Goal: Transaction & Acquisition: Obtain resource

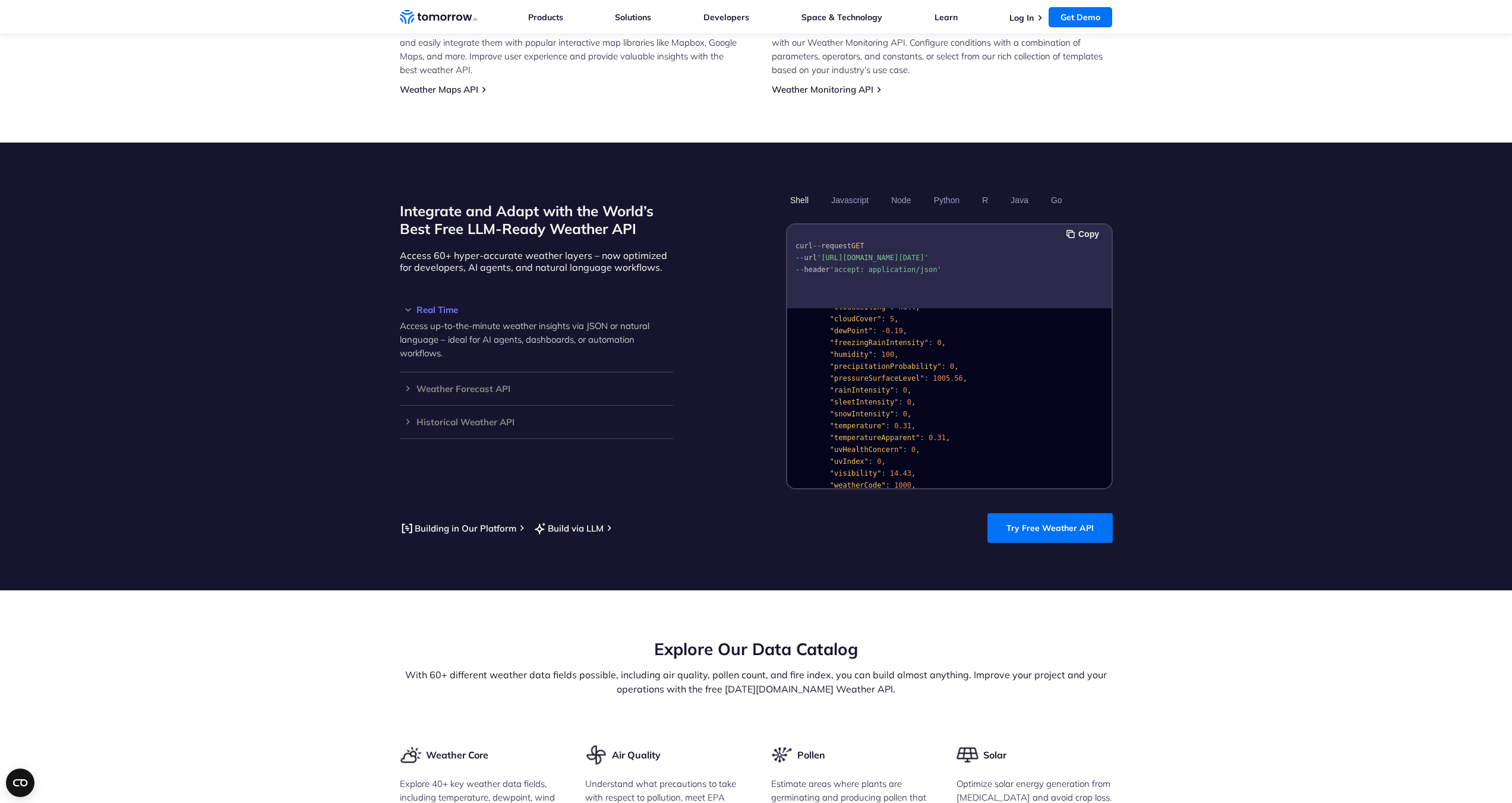
scroll to position [97, 0]
drag, startPoint x: 1111, startPoint y: 367, endPoint x: 1108, endPoint y: 379, distance: 12.4
click at [1108, 379] on div "{ "data" : { "time" : "2023-02-14T13:53:00Z" , "values" : { "cloudBase" : null …" at bounding box center [949, 398] width 324 height 180
click at [436, 384] on h3 "Weather Forecast API" at bounding box center [536, 389] width 273 height 9
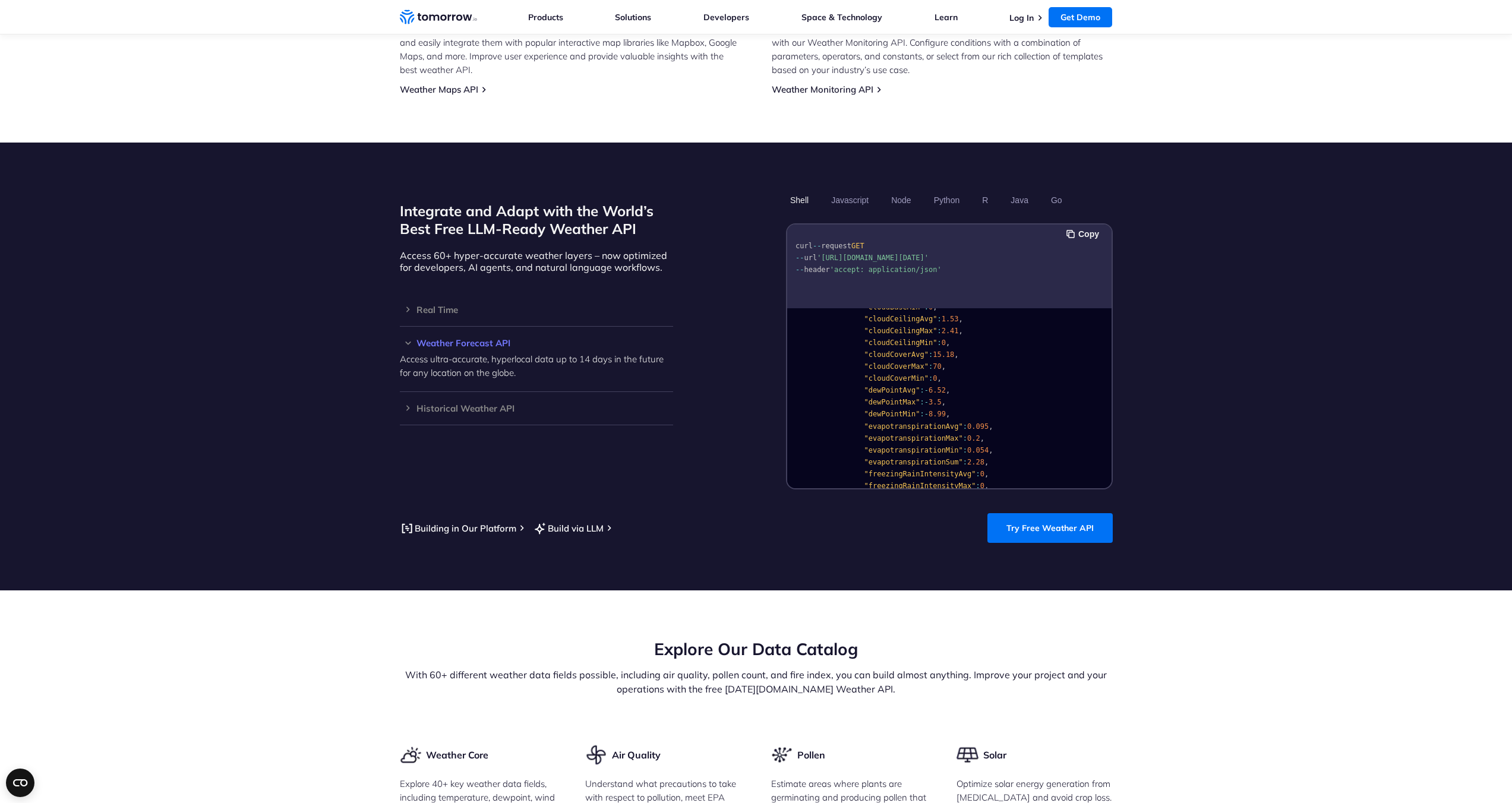
scroll to position [603, 0]
click at [481, 404] on h3 "Historical Weather API" at bounding box center [536, 408] width 273 height 9
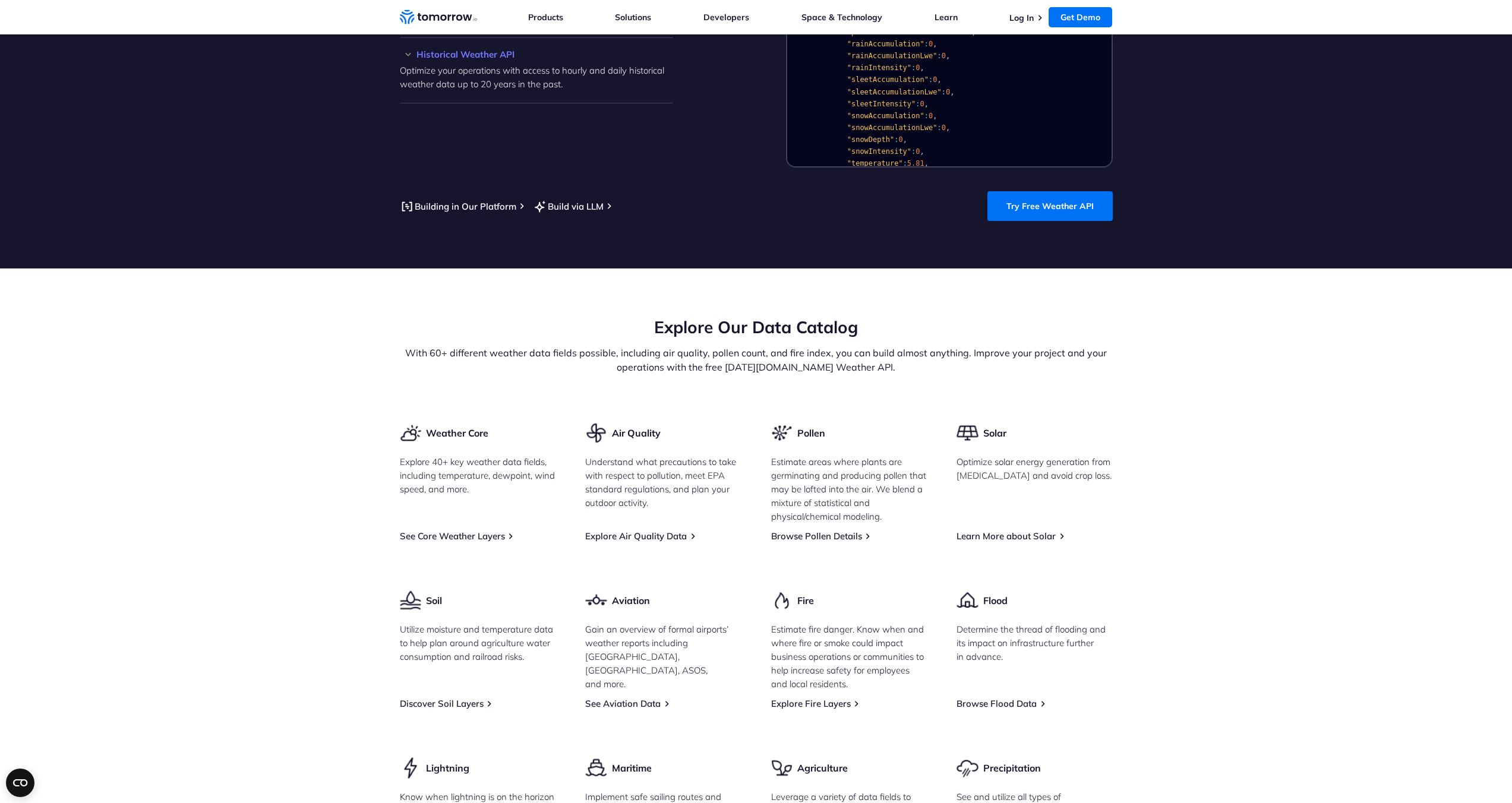
scroll to position [666, 0]
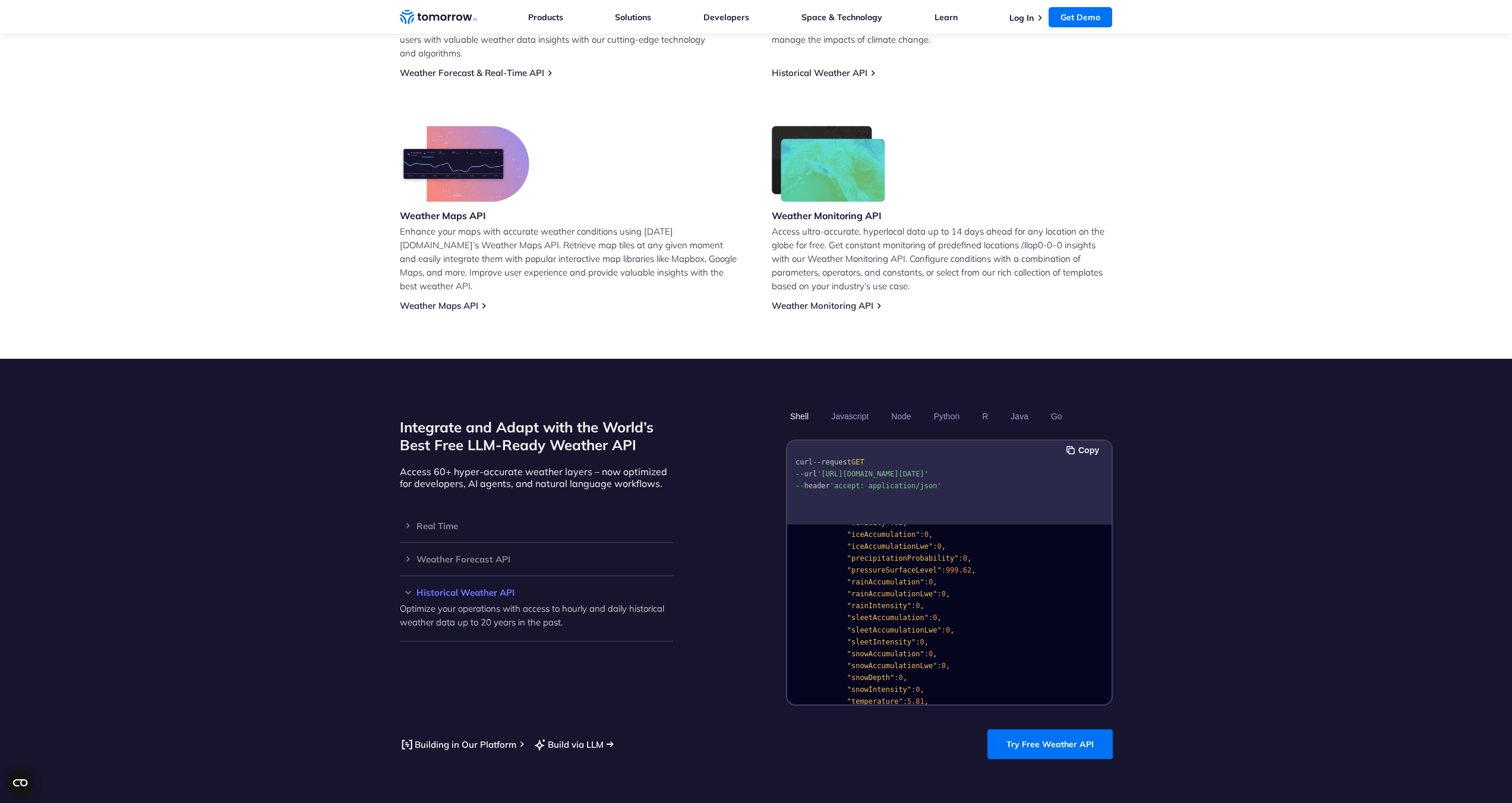
click at [555, 737] on link "Build via LLM" at bounding box center [568, 745] width 71 height 15
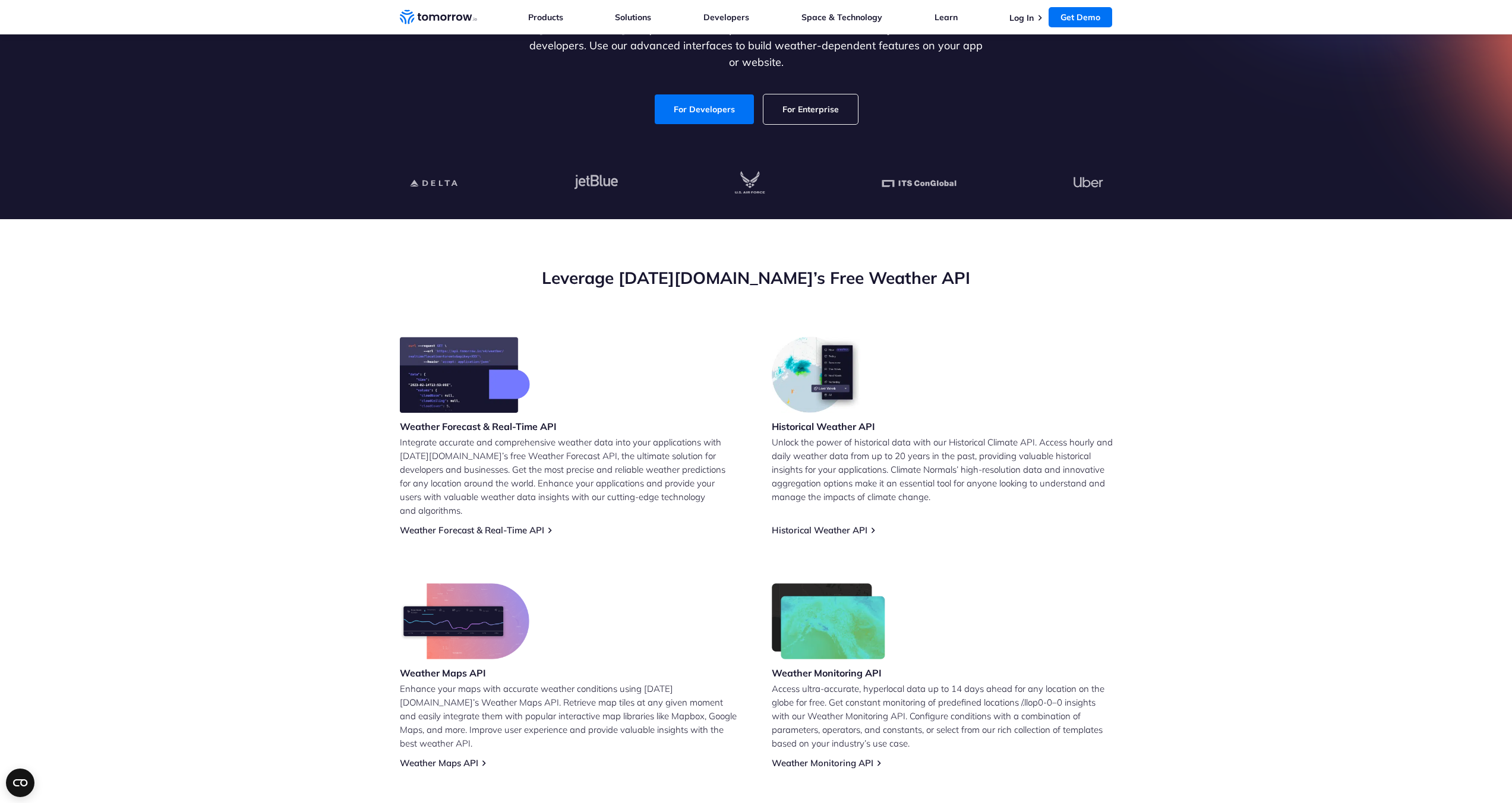
scroll to position [0, 0]
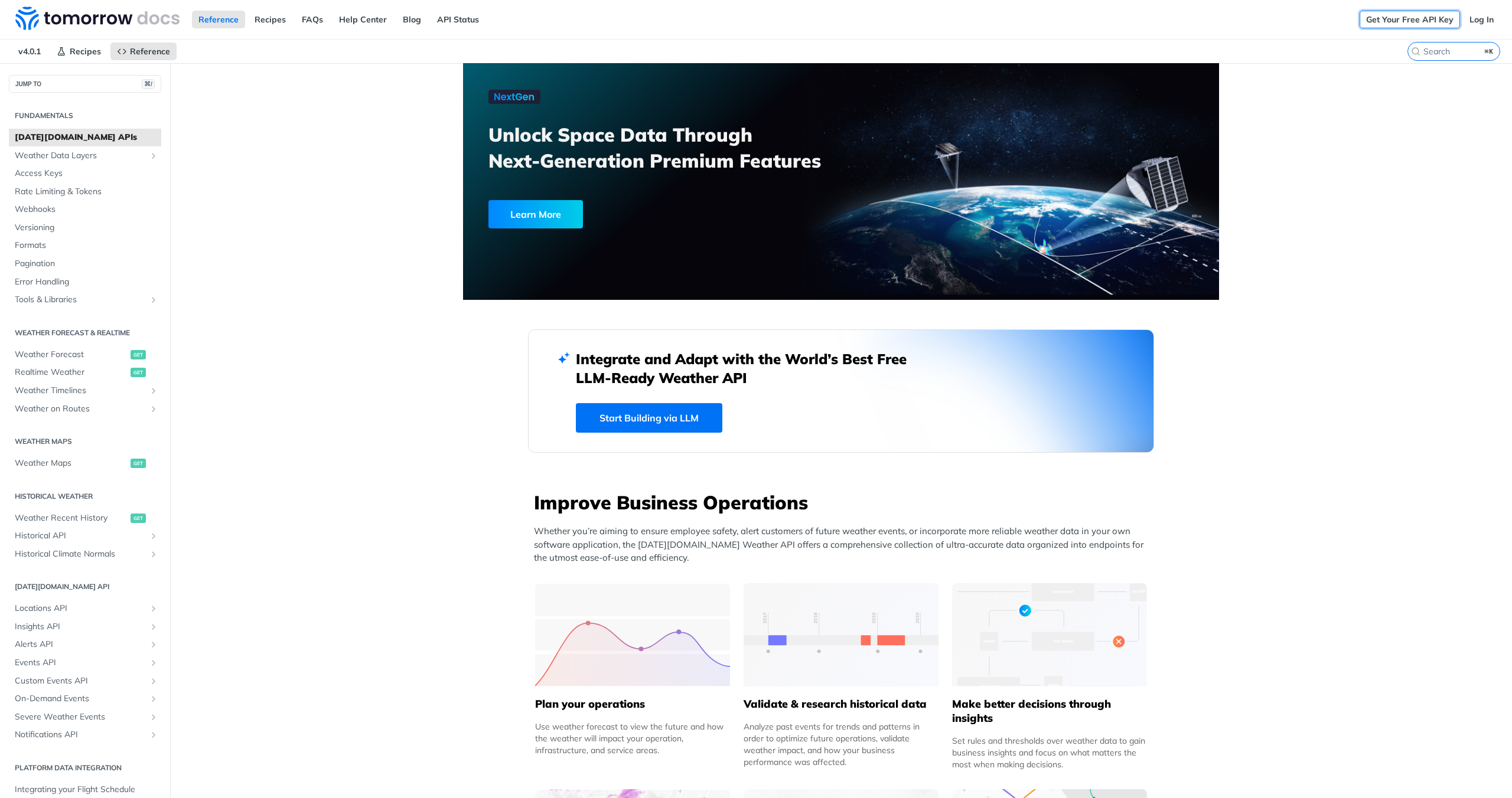
click at [1382, 22] on link "Get Your Free API Key" at bounding box center [1410, 19] width 101 height 17
